Goal: Information Seeking & Learning: Learn about a topic

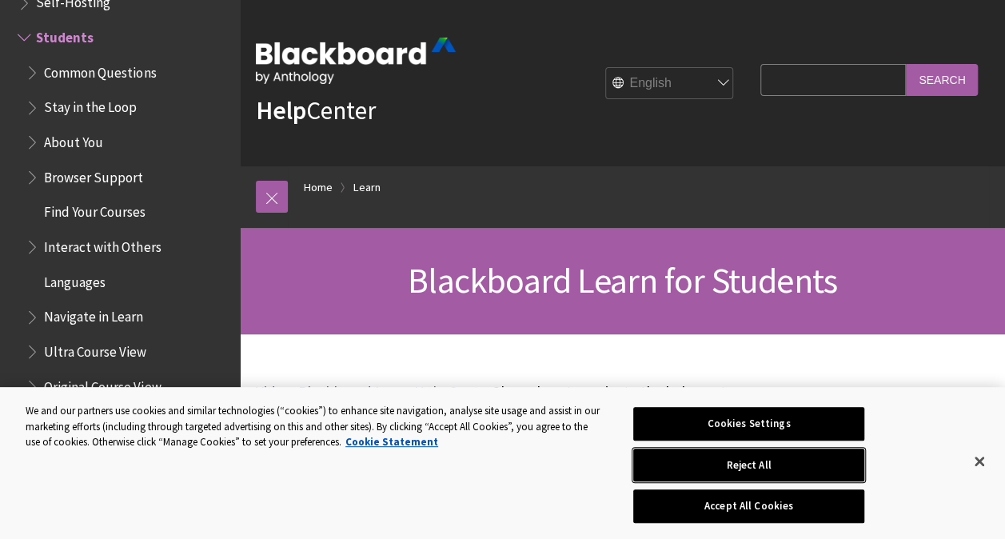
click at [777, 461] on button "Reject All" at bounding box center [748, 466] width 231 height 34
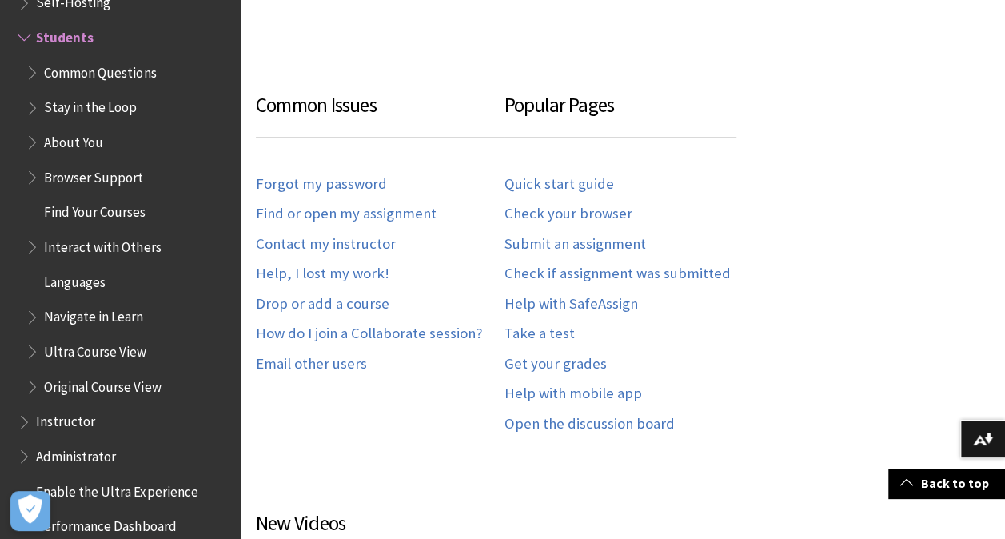
scroll to position [864, 0]
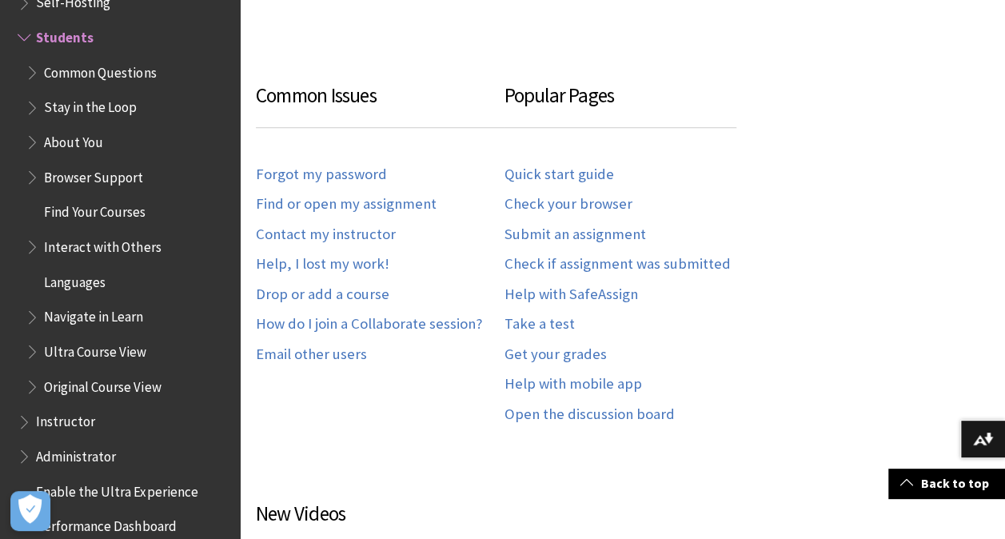
click at [983, 530] on div "open the video on YouTube ." at bounding box center [622, 395] width 765 height 1849
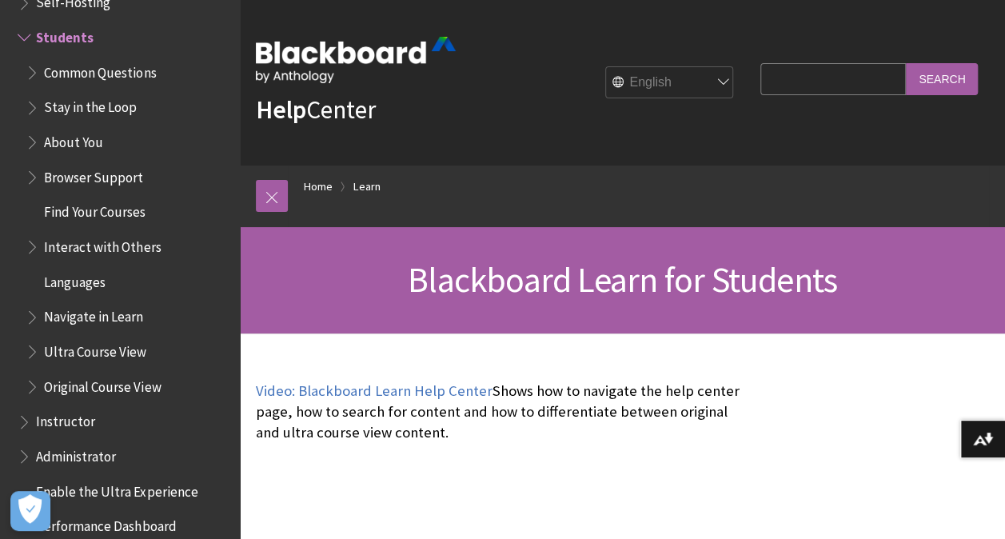
scroll to position [0, 0]
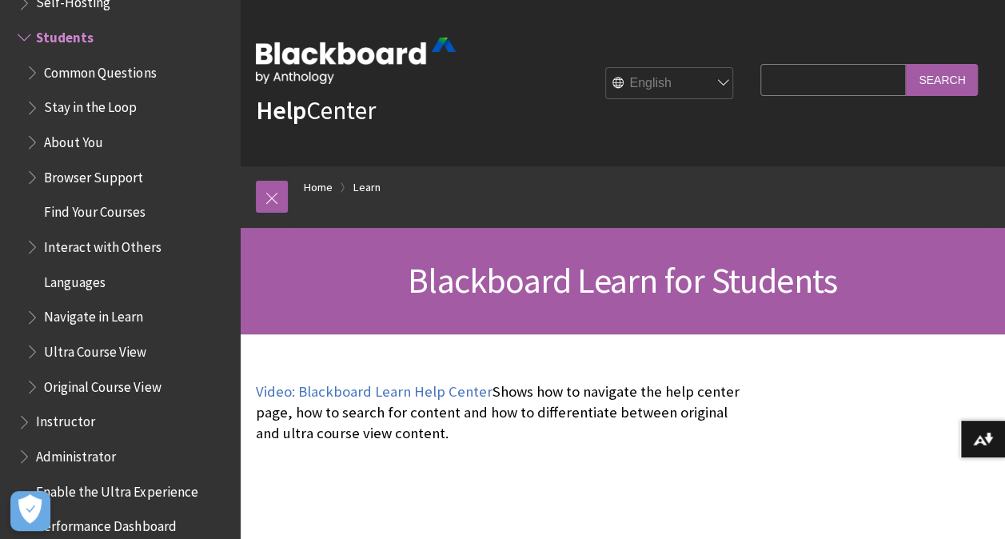
click at [761, 88] on input "Search Query" at bounding box center [834, 79] width 146 height 31
type input "blackboard"
click at [939, 75] on input "Search" at bounding box center [942, 79] width 72 height 31
